Goal: Task Accomplishment & Management: Manage account settings

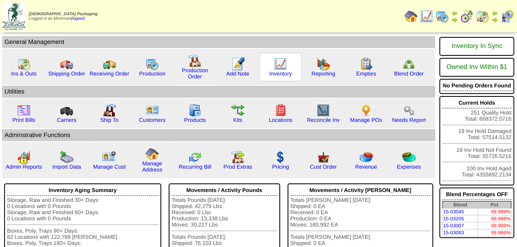
click at [275, 64] on img at bounding box center [280, 64] width 13 height 13
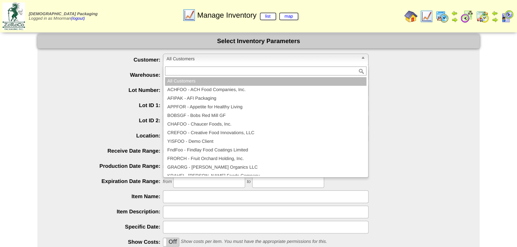
click at [253, 60] on span "All Customers" at bounding box center [261, 59] width 191 height 10
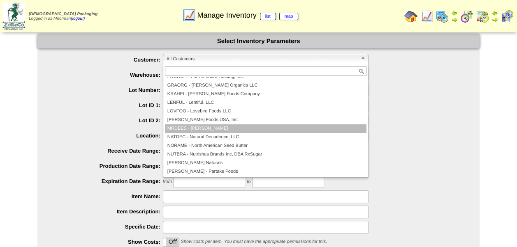
scroll to position [123, 0]
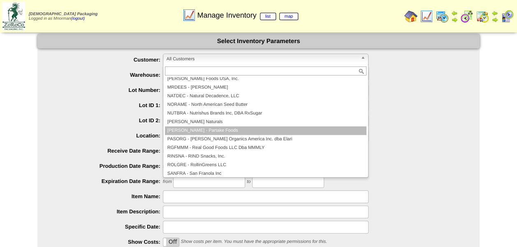
click at [220, 129] on li "PARTAK - Partake Foods" at bounding box center [265, 131] width 201 height 9
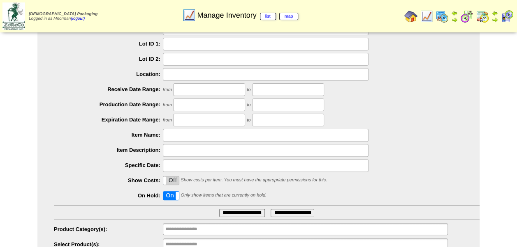
scroll to position [95, 0]
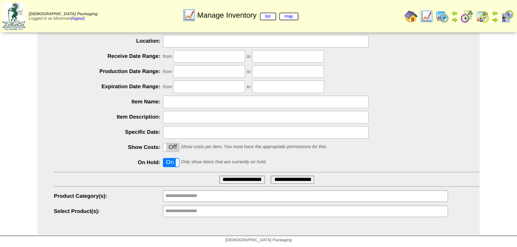
click at [240, 180] on input "**********" at bounding box center [242, 180] width 46 height 8
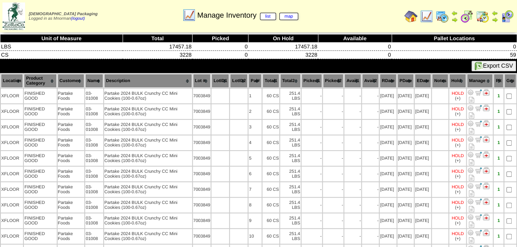
click at [402, 78] on th "PDate" at bounding box center [405, 81] width 16 height 14
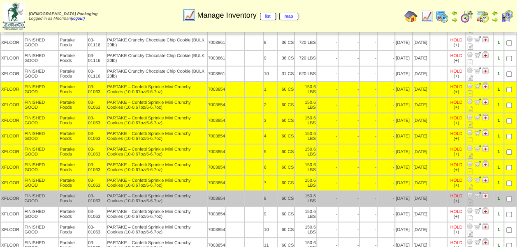
scroll to position [205, 0]
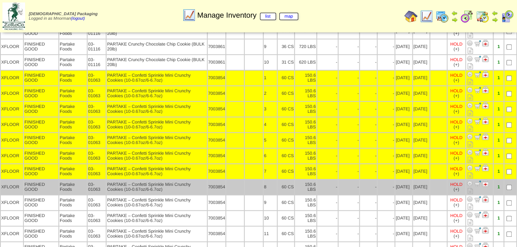
click at [508, 181] on td at bounding box center [510, 187] width 12 height 15
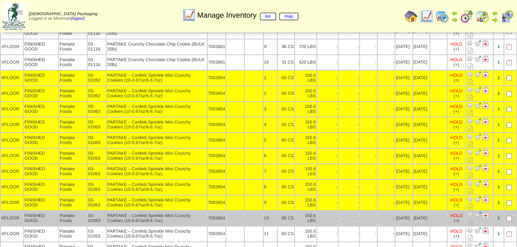
click at [509, 211] on td at bounding box center [510, 218] width 12 height 15
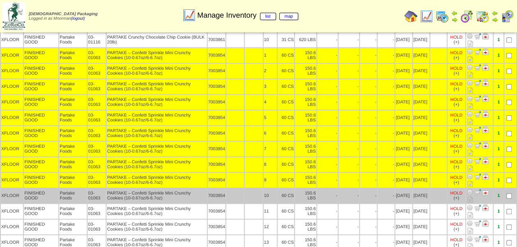
scroll to position [247, 0]
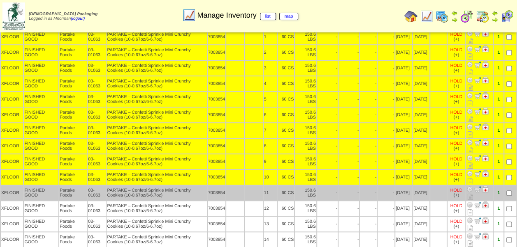
click at [509, 193] on td at bounding box center [510, 193] width 12 height 15
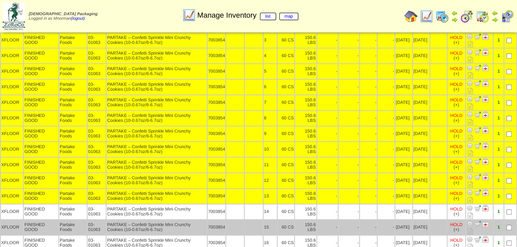
scroll to position [288, 0]
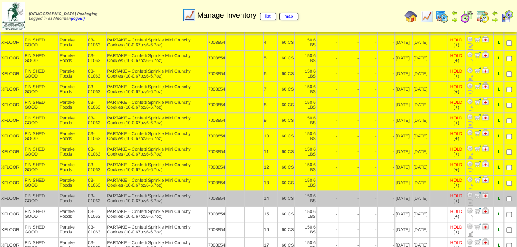
click at [508, 198] on td at bounding box center [510, 199] width 12 height 15
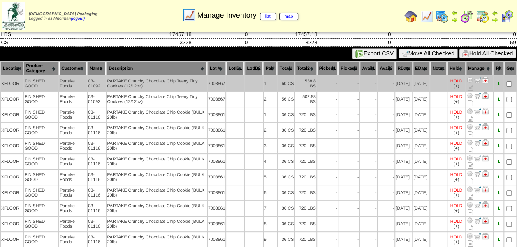
scroll to position [0, 0]
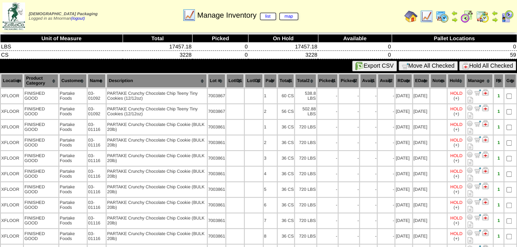
click at [500, 65] on button "Hold All Checked" at bounding box center [487, 65] width 57 height 9
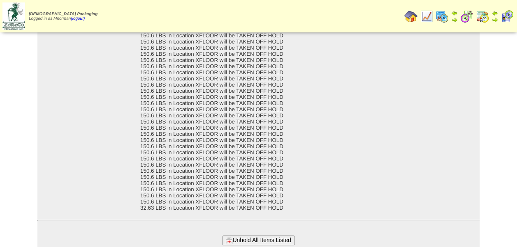
scroll to position [65, 0]
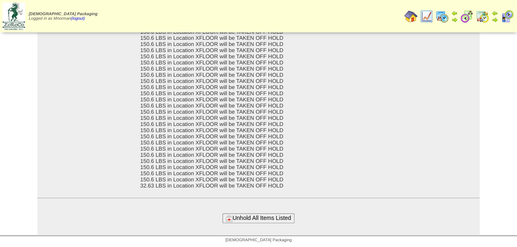
click at [246, 213] on form "Group Move 03-01063 PARTAKE – Confetti Sprinkle Mini Crunchy Cookies (10-0.67oz…" at bounding box center [258, 98] width 442 height 250
click at [249, 217] on button "Unhold All Items Listed" at bounding box center [258, 218] width 72 height 9
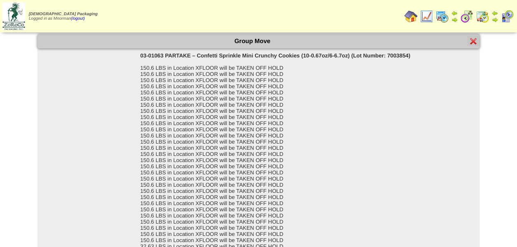
click at [475, 37] on div at bounding box center [473, 41] width 12 height 10
click at [473, 43] on img at bounding box center [473, 41] width 7 height 7
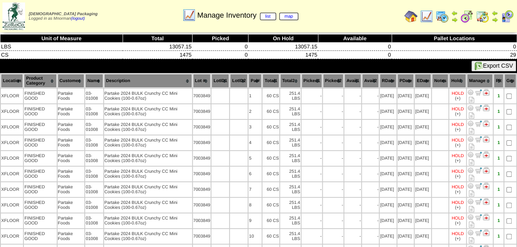
click at [405, 79] on th "PDate" at bounding box center [405, 81] width 16 height 14
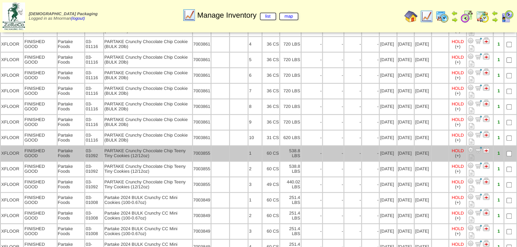
scroll to position [164, 0]
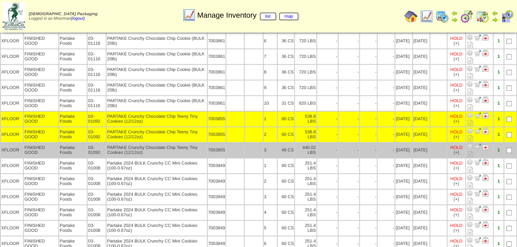
click at [510, 143] on td at bounding box center [510, 150] width 12 height 15
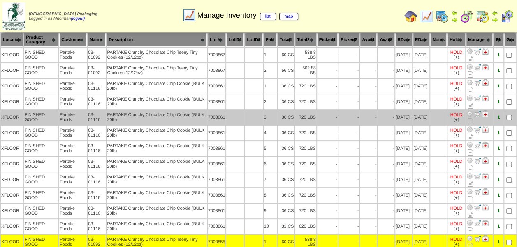
scroll to position [0, 0]
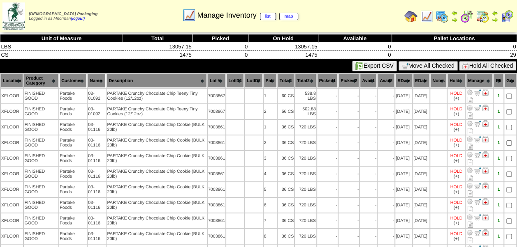
click at [485, 67] on button "Hold All Checked" at bounding box center [487, 65] width 57 height 9
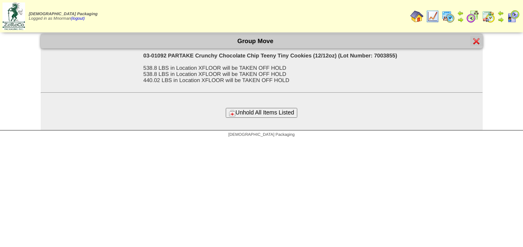
click at [268, 114] on button "Unhold All Items Listed" at bounding box center [262, 112] width 72 height 9
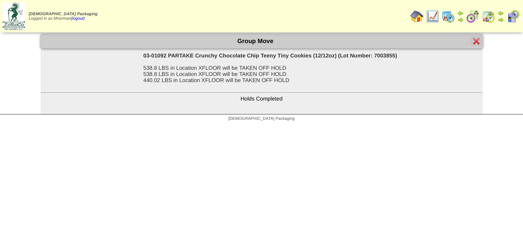
click at [473, 43] on img at bounding box center [476, 41] width 7 height 7
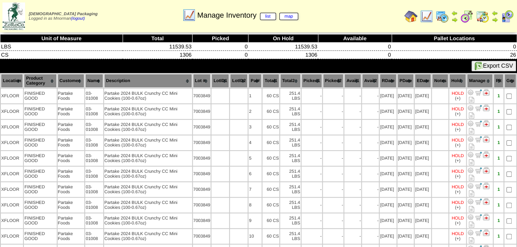
click at [401, 80] on th "PDate" at bounding box center [405, 81] width 16 height 14
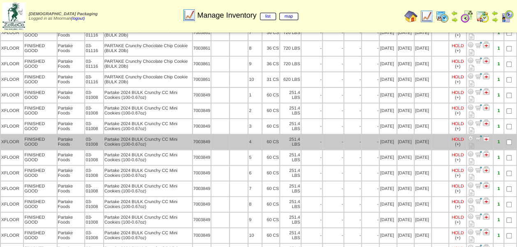
scroll to position [205, 0]
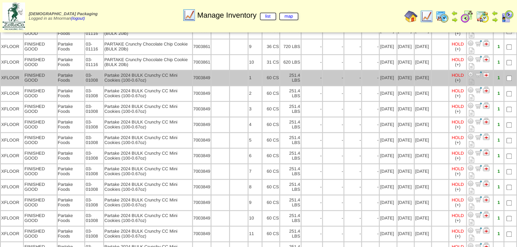
click at [505, 77] on td at bounding box center [510, 78] width 12 height 15
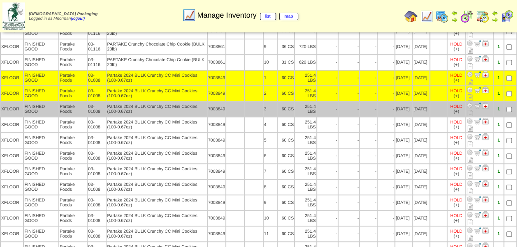
click at [508, 103] on td at bounding box center [510, 109] width 12 height 15
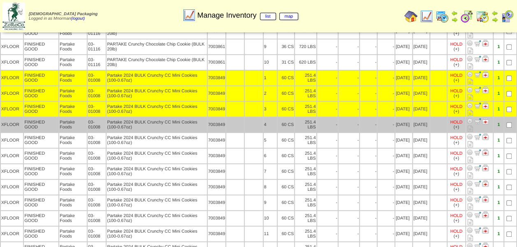
click at [507, 120] on td at bounding box center [510, 125] width 12 height 15
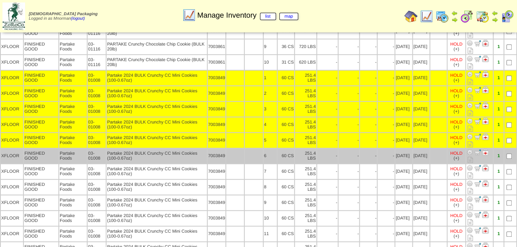
click at [507, 150] on td at bounding box center [510, 156] width 12 height 15
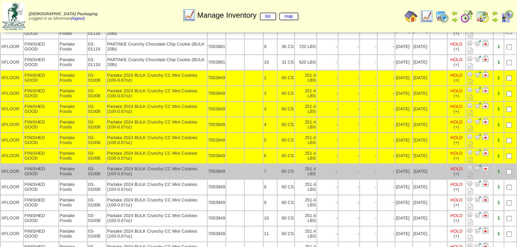
click at [507, 174] on td at bounding box center [510, 171] width 12 height 15
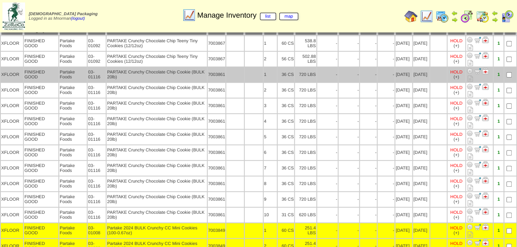
scroll to position [8, 0]
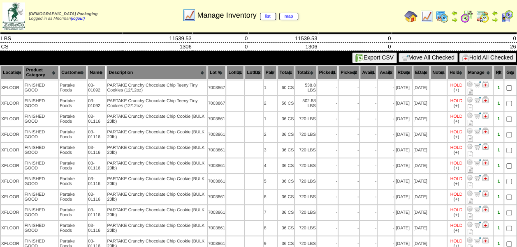
click at [491, 55] on button "Hold All Checked" at bounding box center [487, 57] width 57 height 9
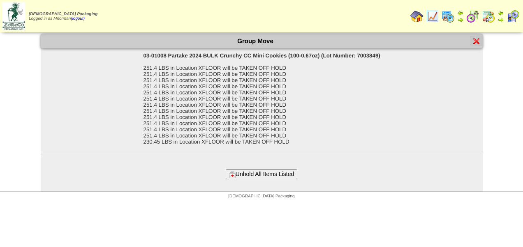
click at [280, 172] on form "Group Move 03-01008 Partake 2024 BULK Crunchy CC Mini Cookies (100-0.67oz) (Lot…" at bounding box center [262, 106] width 442 height 145
click at [277, 179] on button "Unhold All Items Listed" at bounding box center [262, 174] width 72 height 9
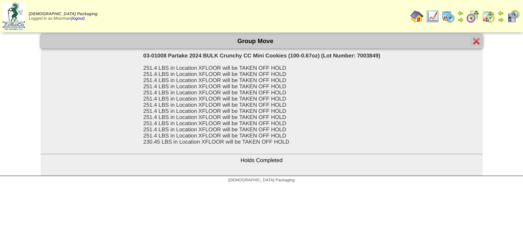
click at [480, 42] on div at bounding box center [476, 41] width 12 height 10
click at [478, 42] on img at bounding box center [476, 41] width 7 height 7
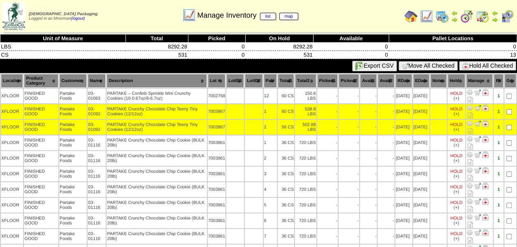
click at [496, 68] on button "Hold All Checked" at bounding box center [487, 65] width 57 height 9
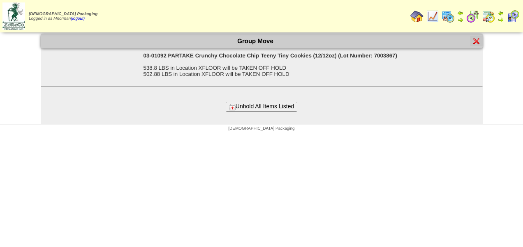
click at [279, 109] on button "Unhold All Items Listed" at bounding box center [262, 106] width 72 height 9
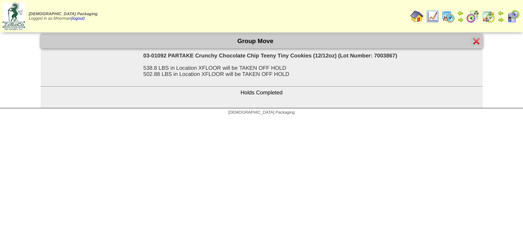
click at [471, 43] on div at bounding box center [476, 41] width 12 height 10
click at [473, 40] on img at bounding box center [476, 41] width 7 height 7
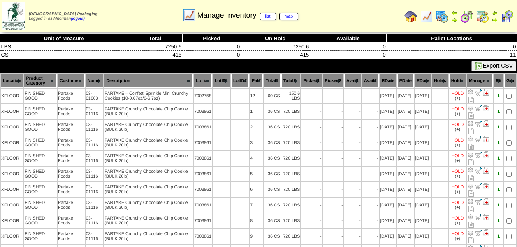
click at [479, 41] on th "Pallet Locations" at bounding box center [451, 39] width 130 height 8
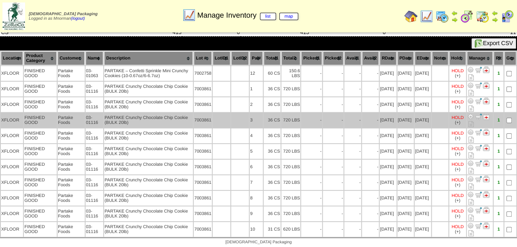
scroll to position [23, 0]
